Goal: Task Accomplishment & Management: Manage account settings

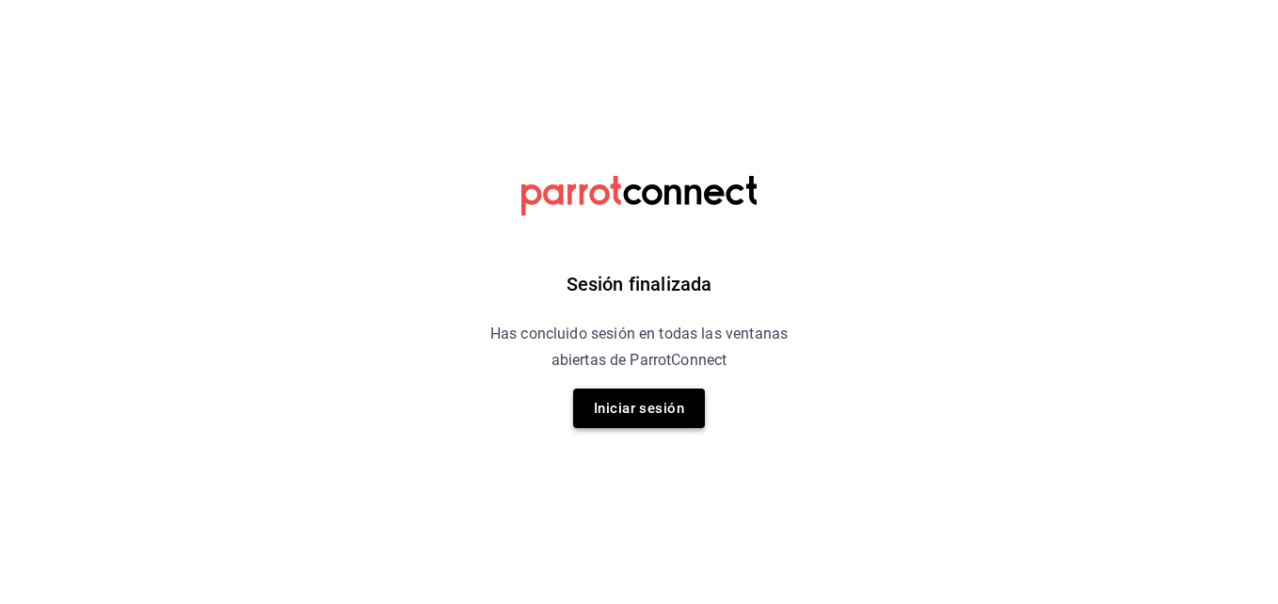
click at [665, 421] on button "Iniciar sesión" at bounding box center [639, 409] width 132 height 40
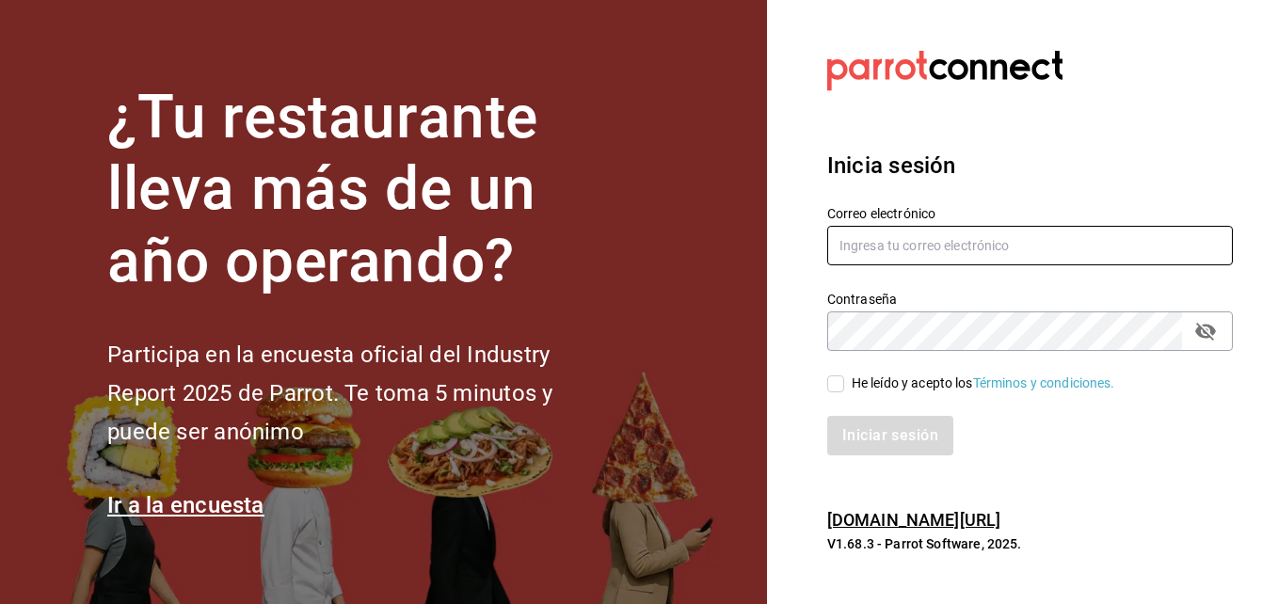
type input "[EMAIL_ADDRESS][DOMAIN_NAME]"
click at [836, 386] on input "He leído y acepto los Términos y condiciones." at bounding box center [835, 383] width 17 height 17
checkbox input "true"
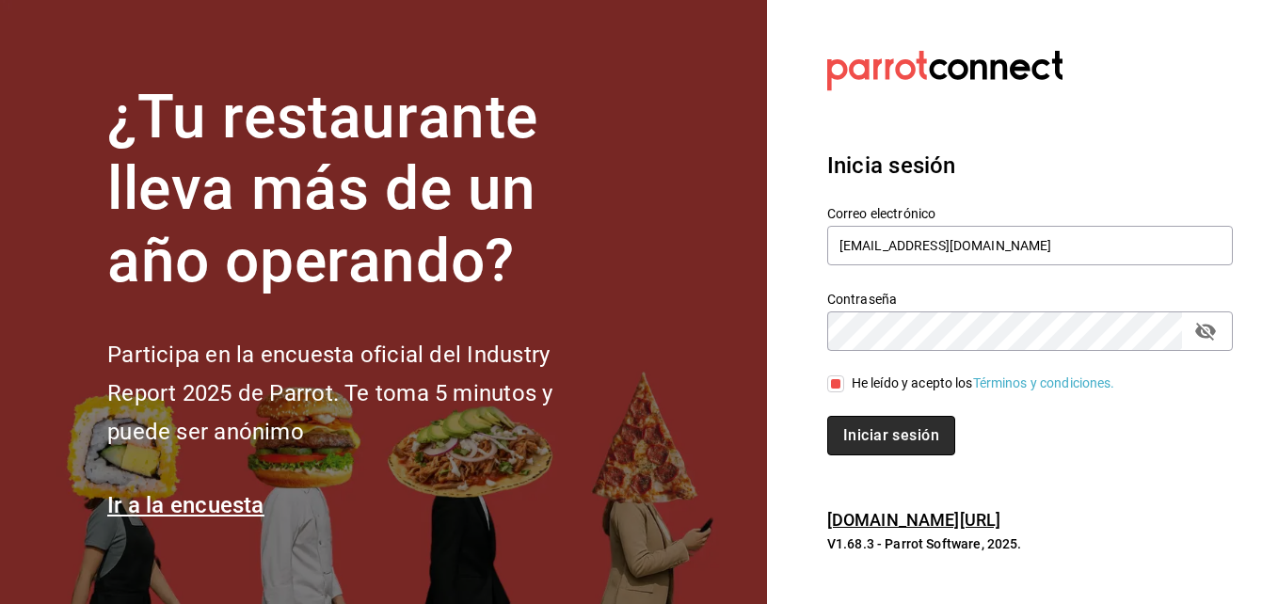
click at [854, 435] on button "Iniciar sesión" at bounding box center [891, 436] width 128 height 40
